Goal: Information Seeking & Learning: Learn about a topic

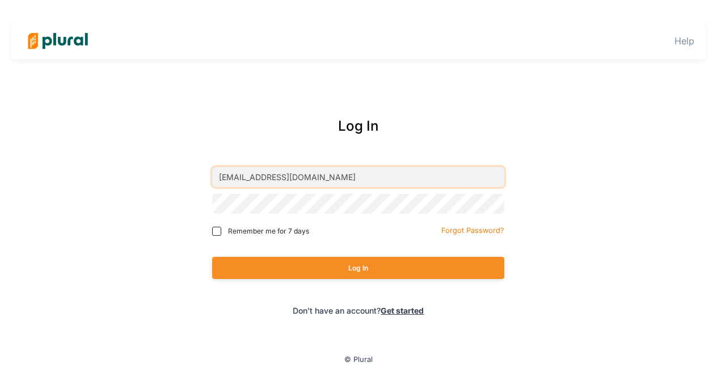
type input "[EMAIL_ADDRESS][DOMAIN_NAME]"
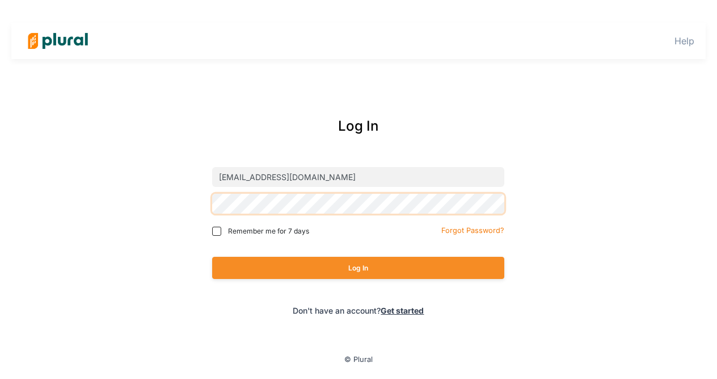
click at [358, 267] on button "Log In" at bounding box center [358, 268] width 292 height 22
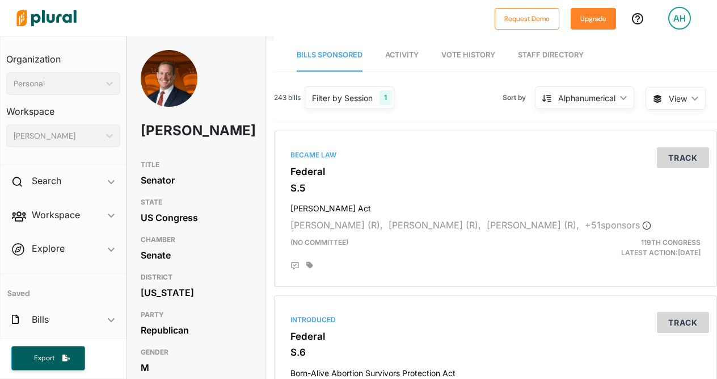
click at [416, 54] on span "Activity" at bounding box center [401, 55] width 33 height 9
